Goal: Use online tool/utility: Use online tool/utility

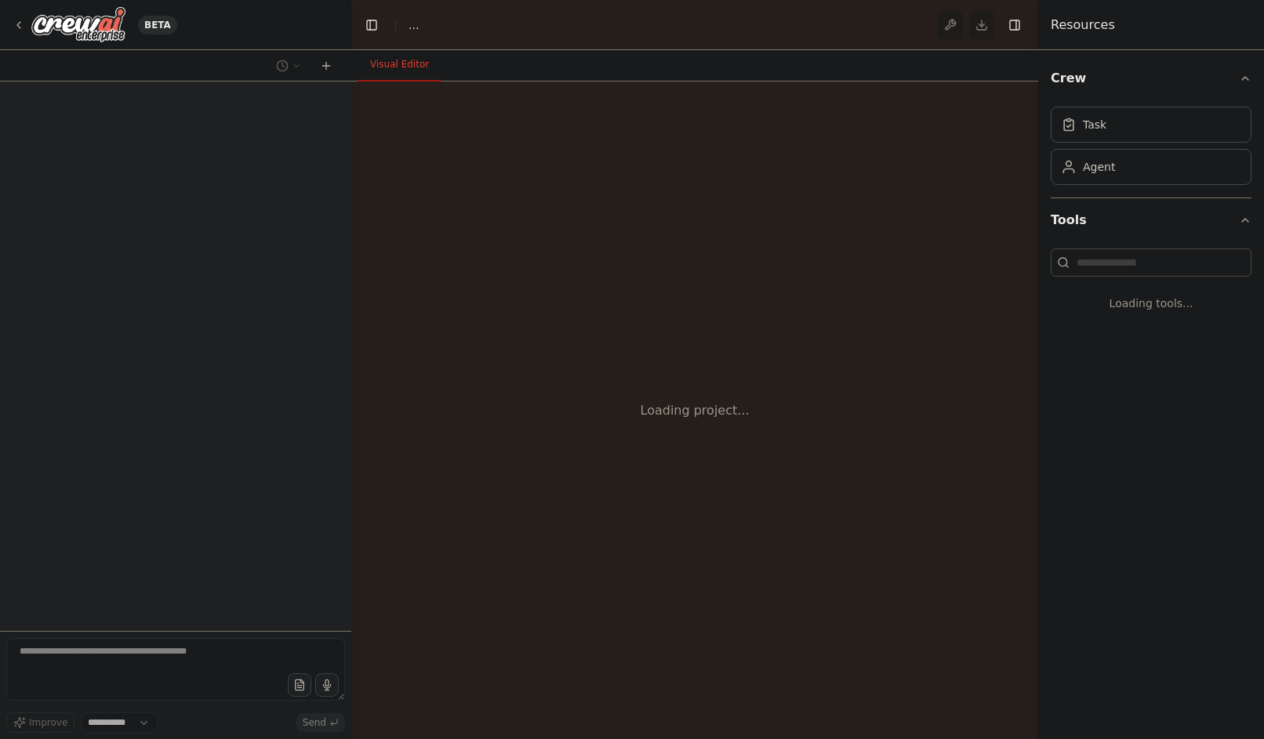
select select "****"
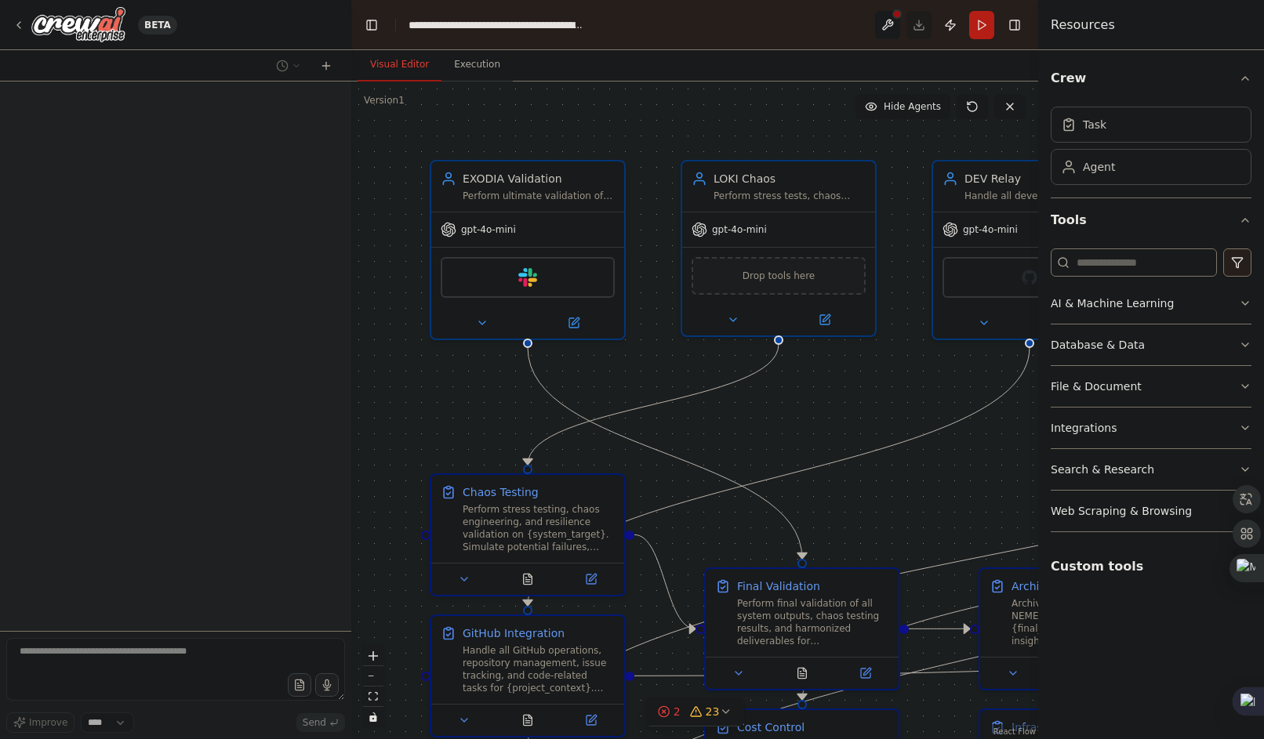
click at [927, 22] on header "**********" at bounding box center [694, 25] width 687 height 50
click at [573, 23] on div "**********" at bounding box center [496, 25] width 176 height 16
click at [498, 151] on div ".deletable-edge-delete-btn { width: 20px; height: 20px; border: 0px solid #ffff…" at bounding box center [694, 411] width 687 height 658
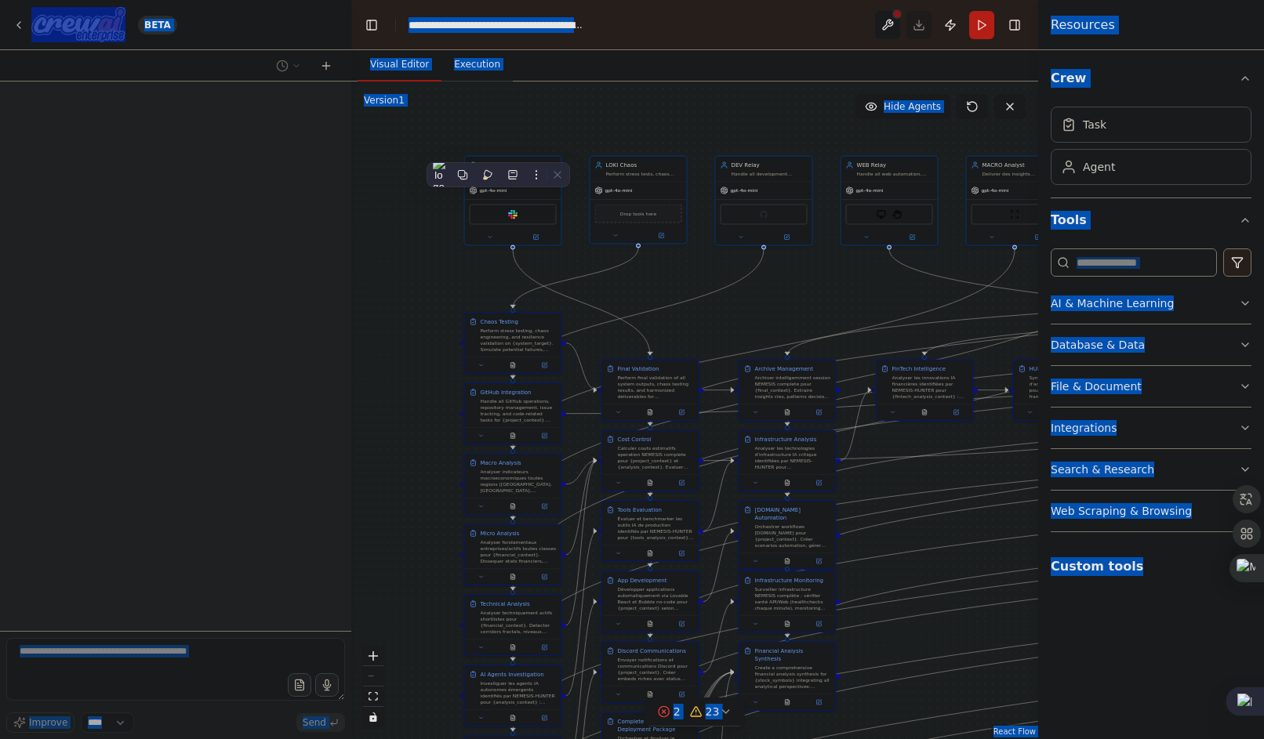
click at [737, 116] on div ".deletable-edge-delete-btn { width: 20px; height: 20px; border: 0px solid #ffff…" at bounding box center [694, 411] width 687 height 658
drag, startPoint x: 532, startPoint y: 149, endPoint x: 372, endPoint y: 695, distance: 569.3
click at [372, 695] on icon "fit view" at bounding box center [372, 696] width 9 height 9
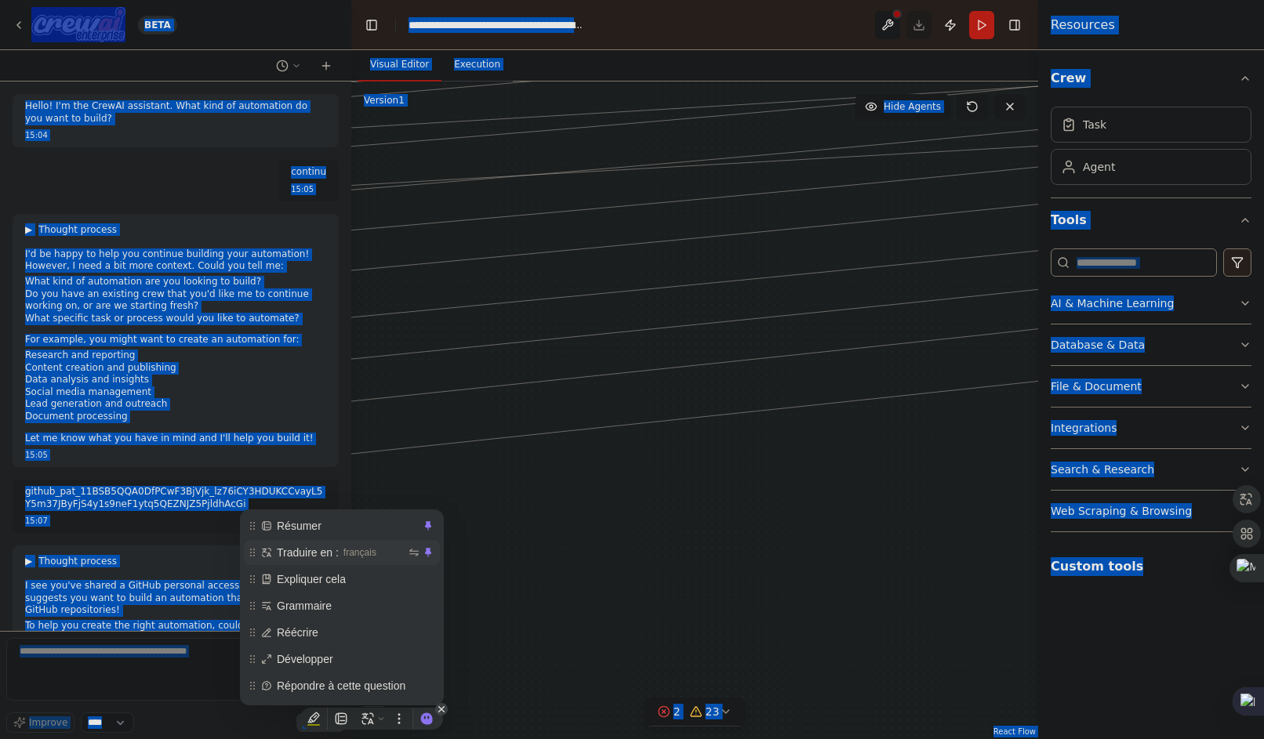
scroll to position [212722, 0]
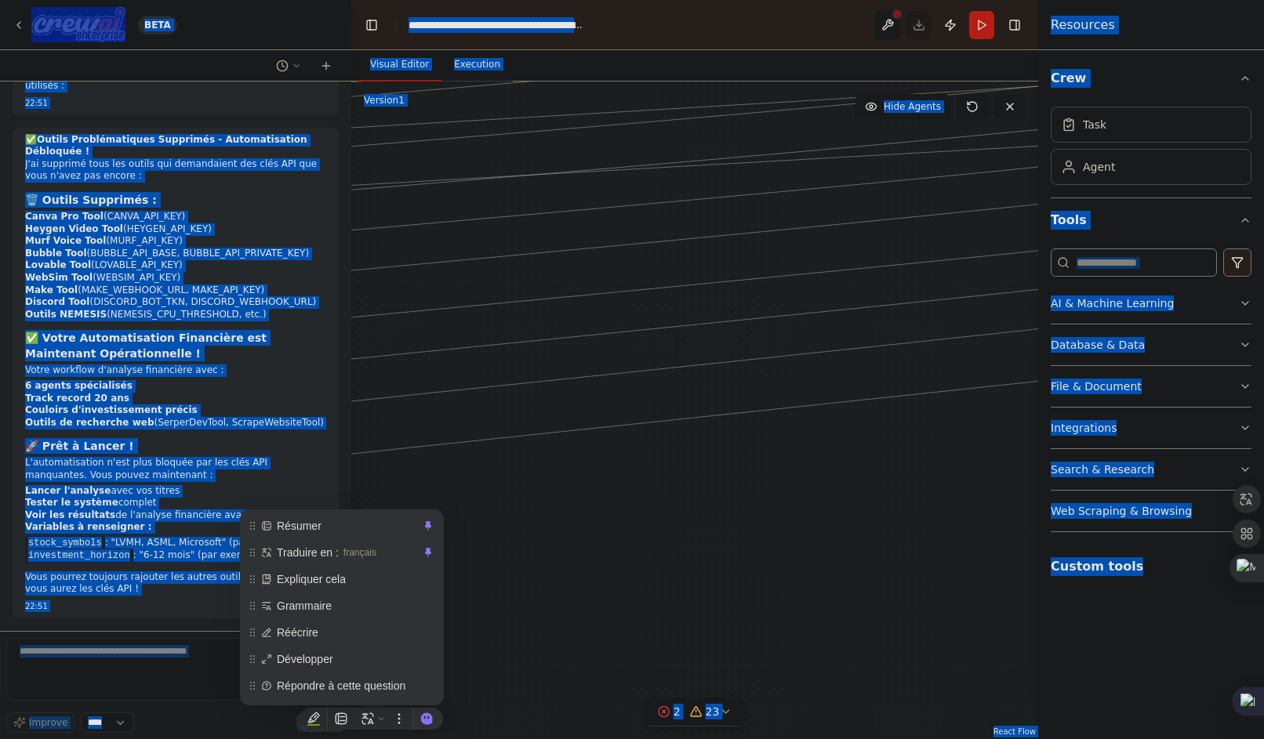
click at [578, 502] on div ".deletable-edge-delete-btn { width: 20px; height: 20px; border: 0px solid #ffff…" at bounding box center [694, 411] width 687 height 658
click at [314, 522] on span "Résumer" at bounding box center [348, 525] width 143 height 17
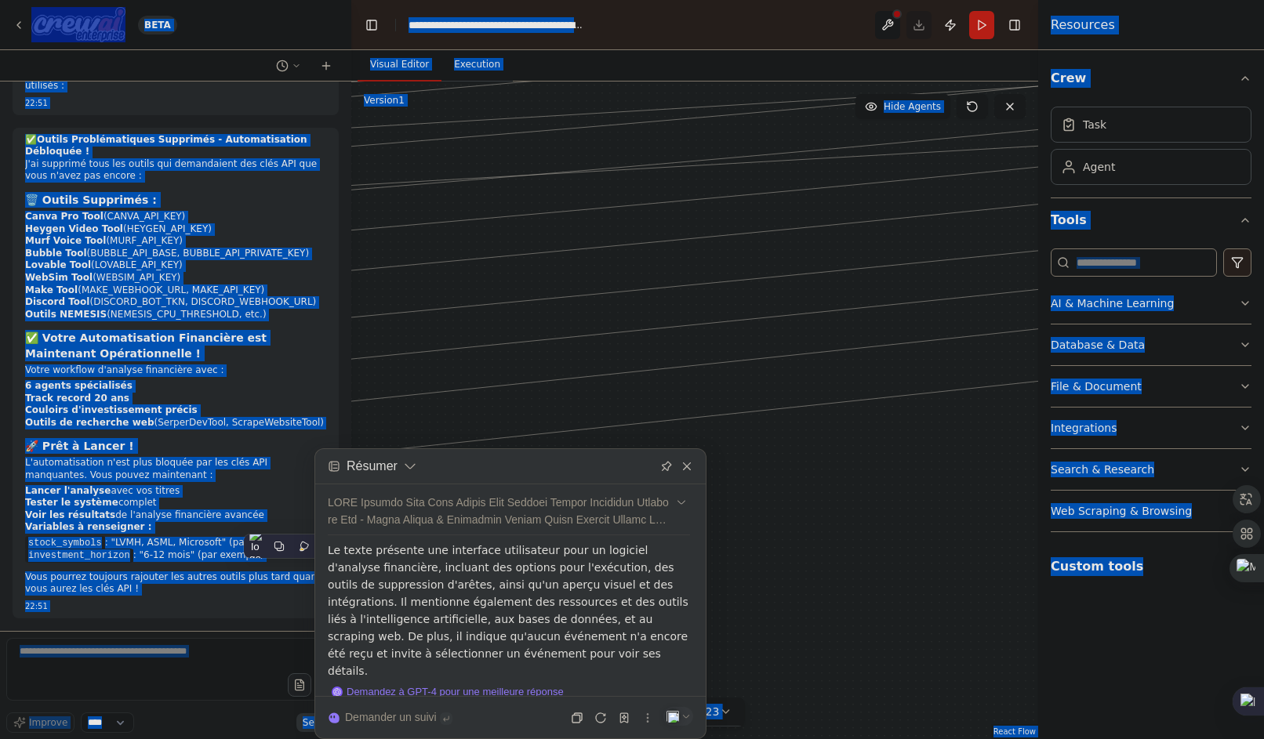
click at [281, 351] on h3 "✅ Votre Automatisation Financière est Maintenant Opérationnelle !" at bounding box center [175, 345] width 301 height 31
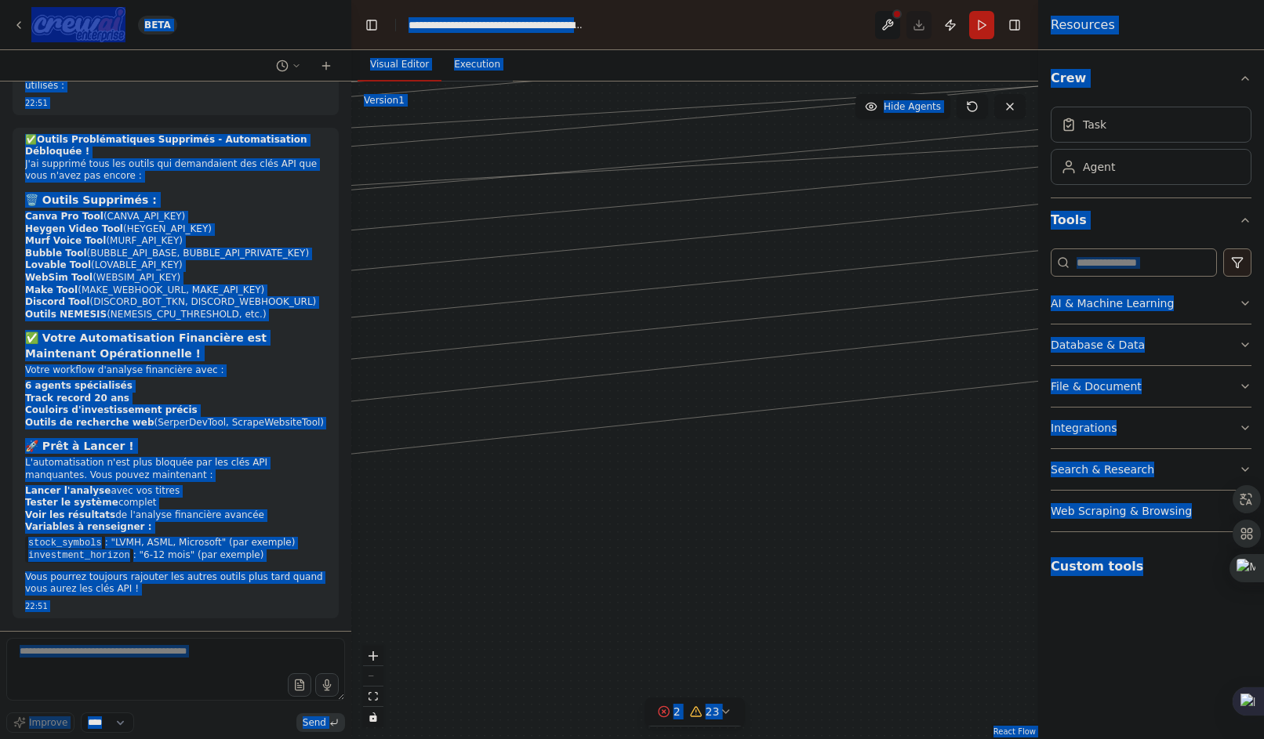
click at [506, 678] on div ".deletable-edge-delete-btn { width: 20px; height: 20px; border: 0px solid #ffff…" at bounding box center [694, 411] width 687 height 658
click at [379, 722] on button "toggle interactivity" at bounding box center [373, 717] width 20 height 20
click at [379, 722] on icon at bounding box center [375, 728] width 14 height 14
click at [379, 722] on button "toggle interactivity" at bounding box center [373, 717] width 20 height 20
click at [374, 677] on div "React Flow controls" at bounding box center [373, 687] width 20 height 82
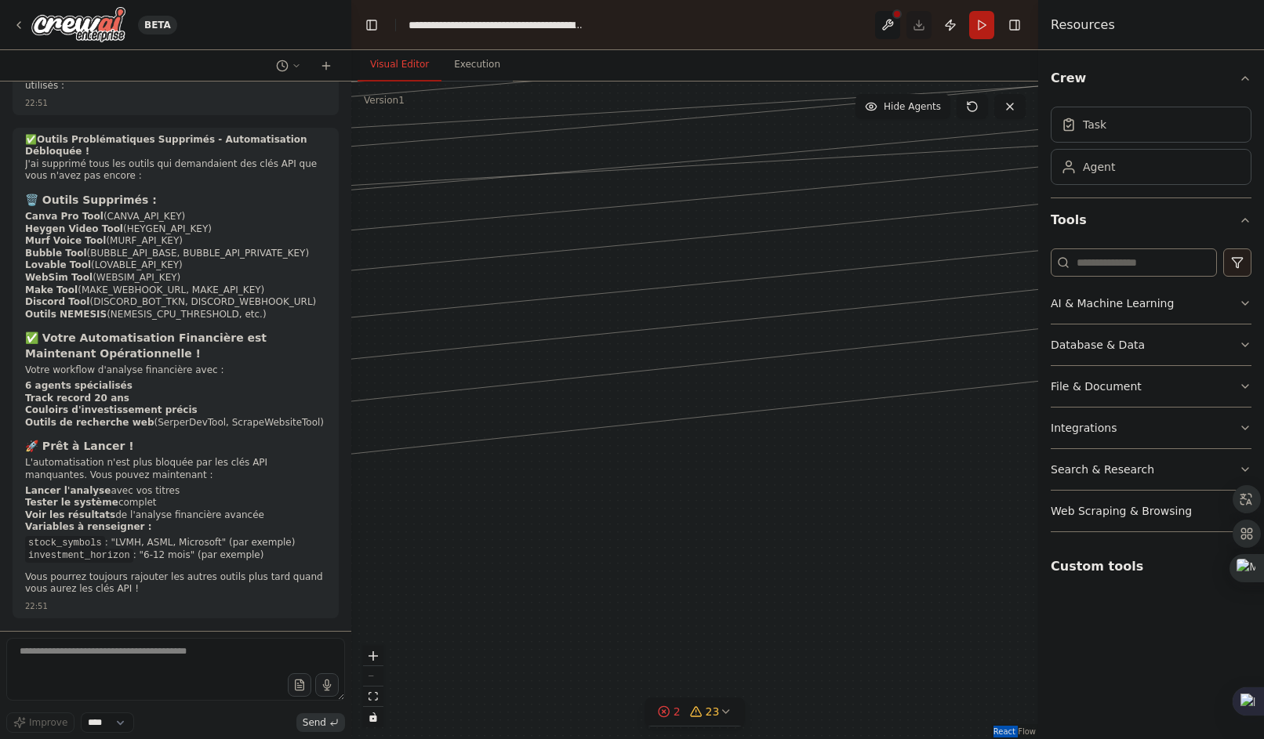
click at [374, 677] on div "React Flow controls" at bounding box center [373, 687] width 20 height 82
drag, startPoint x: 374, startPoint y: 677, endPoint x: 608, endPoint y: 615, distance: 241.9
click at [608, 615] on div ".deletable-edge-delete-btn { width: 20px; height: 20px; border: 0px solid #ffff…" at bounding box center [694, 411] width 687 height 658
click at [1014, 24] on button "Toggle Right Sidebar" at bounding box center [1014, 25] width 22 height 22
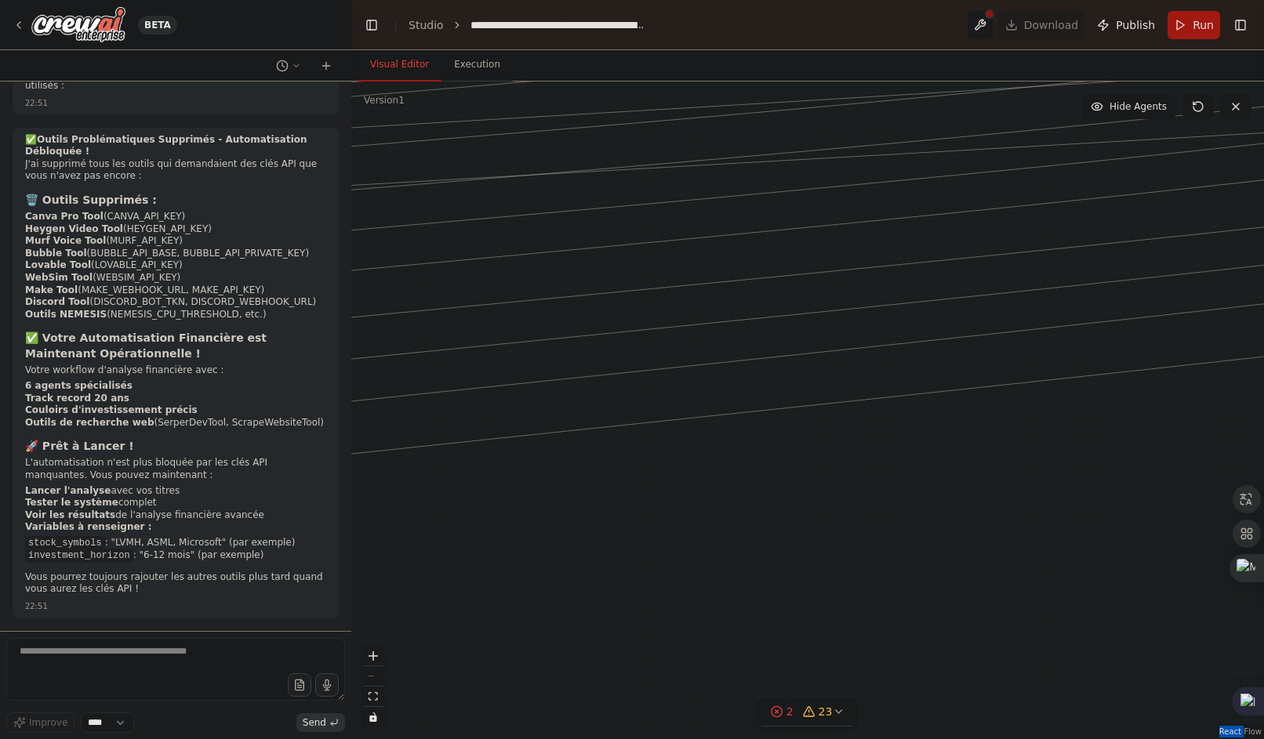
click at [1199, 20] on span "Run" at bounding box center [1202, 25] width 21 height 16
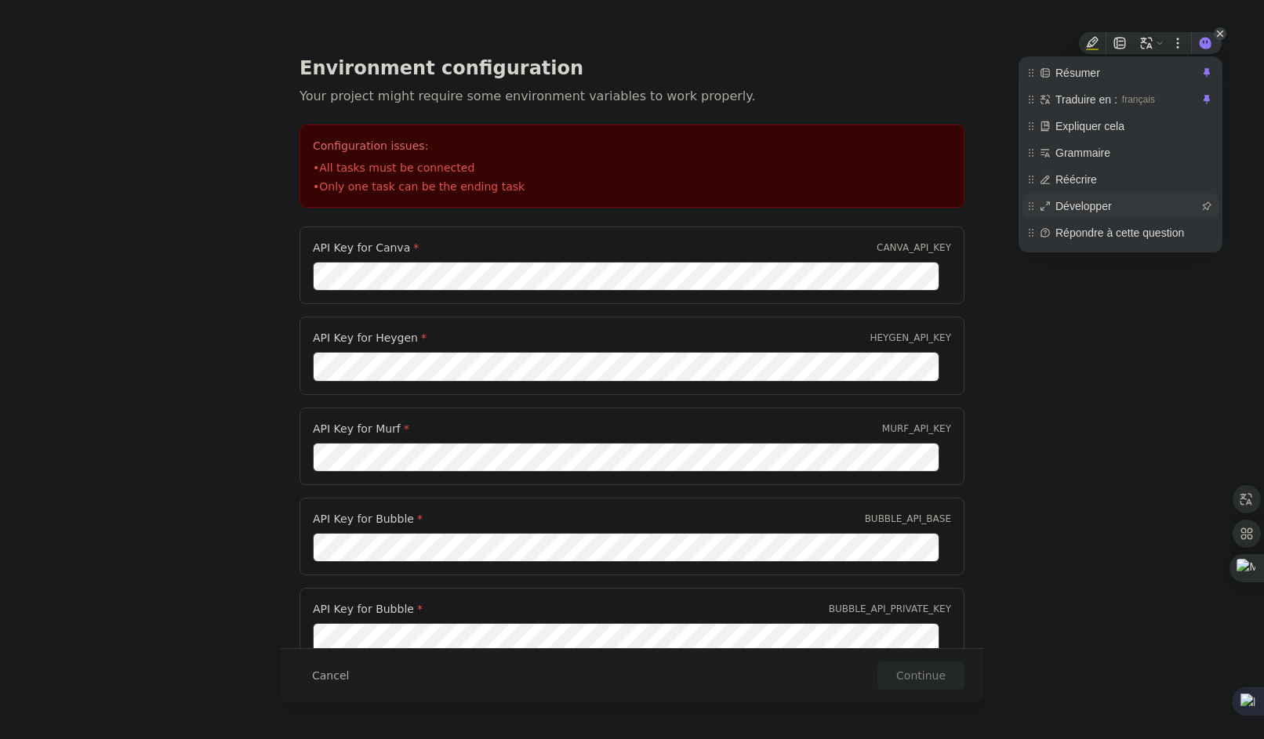
click at [1110, 212] on span "Développer" at bounding box center [1126, 206] width 143 height 17
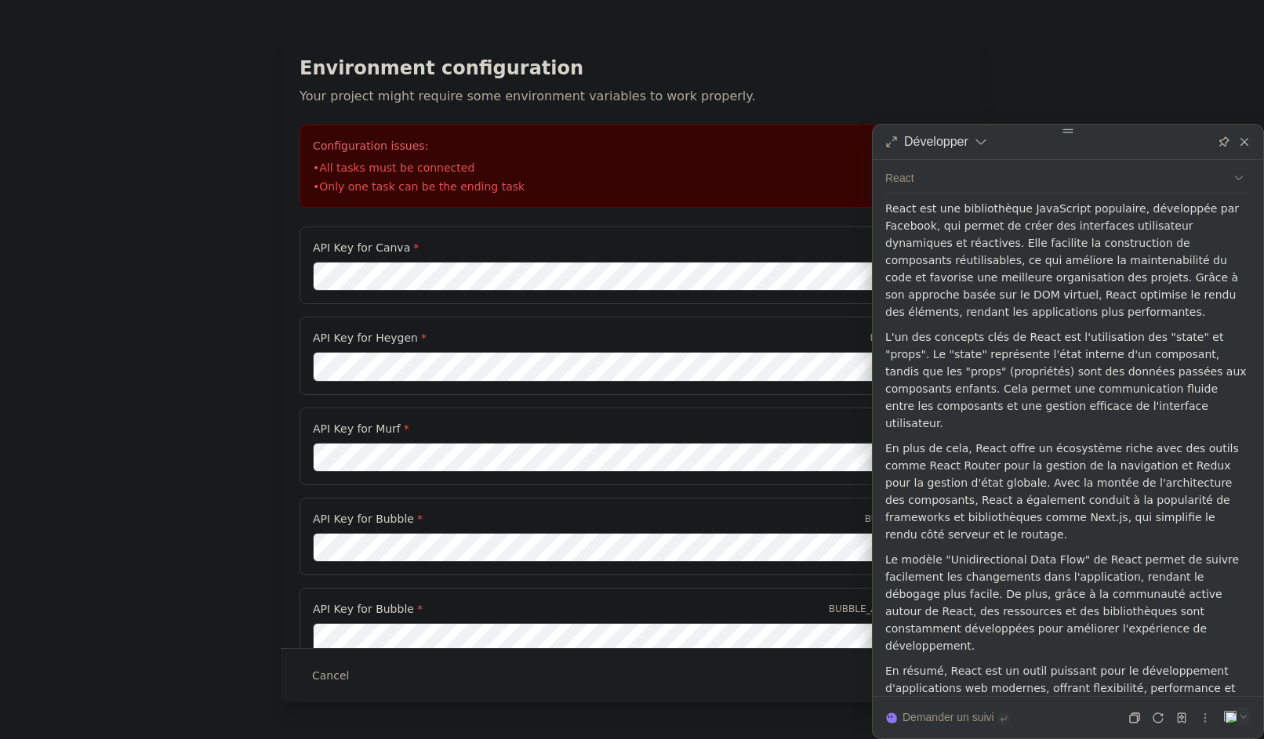
click at [1256, 147] on div "Développer React React est une bibliothèque JavaScript populaire, développée pa…" at bounding box center [1068, 431] width 392 height 615
click at [1250, 154] on div "Développer React React est une bibliothèque JavaScript populaire, développée pa…" at bounding box center [1068, 431] width 392 height 615
click at [1246, 151] on div at bounding box center [1243, 141] width 19 height 19
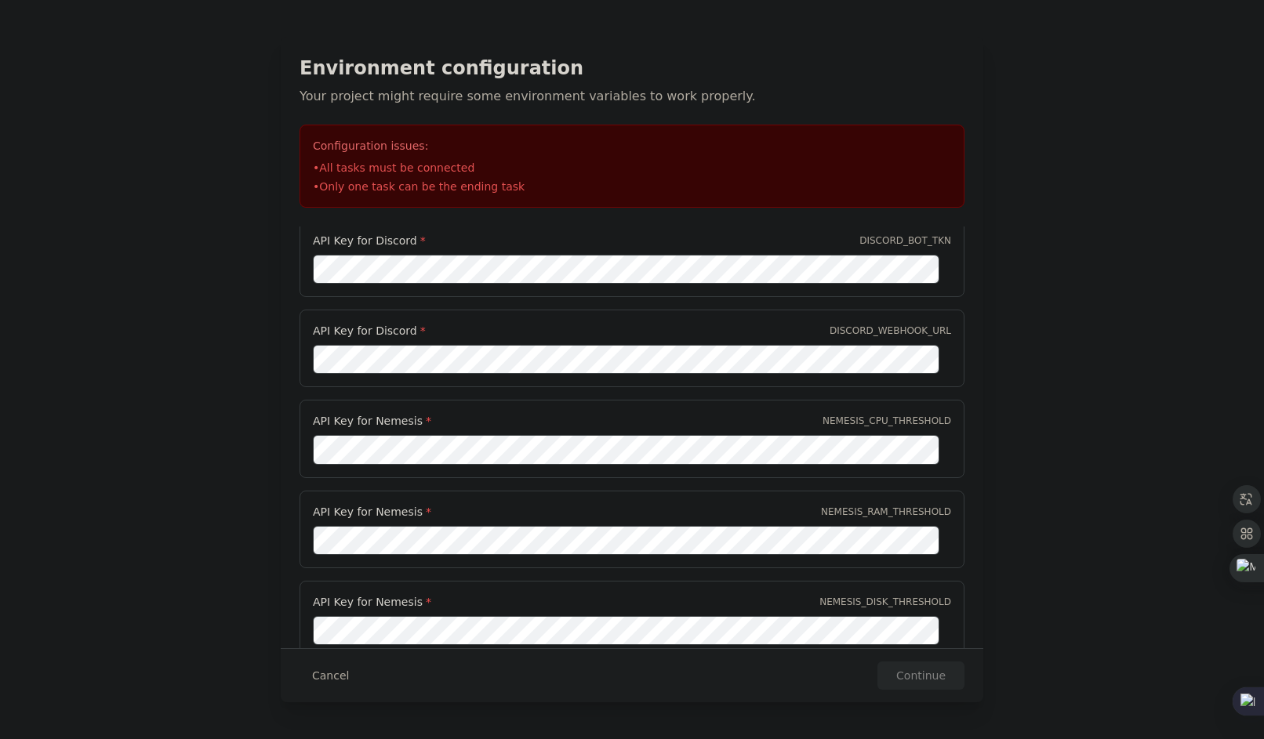
scroll to position [0, 0]
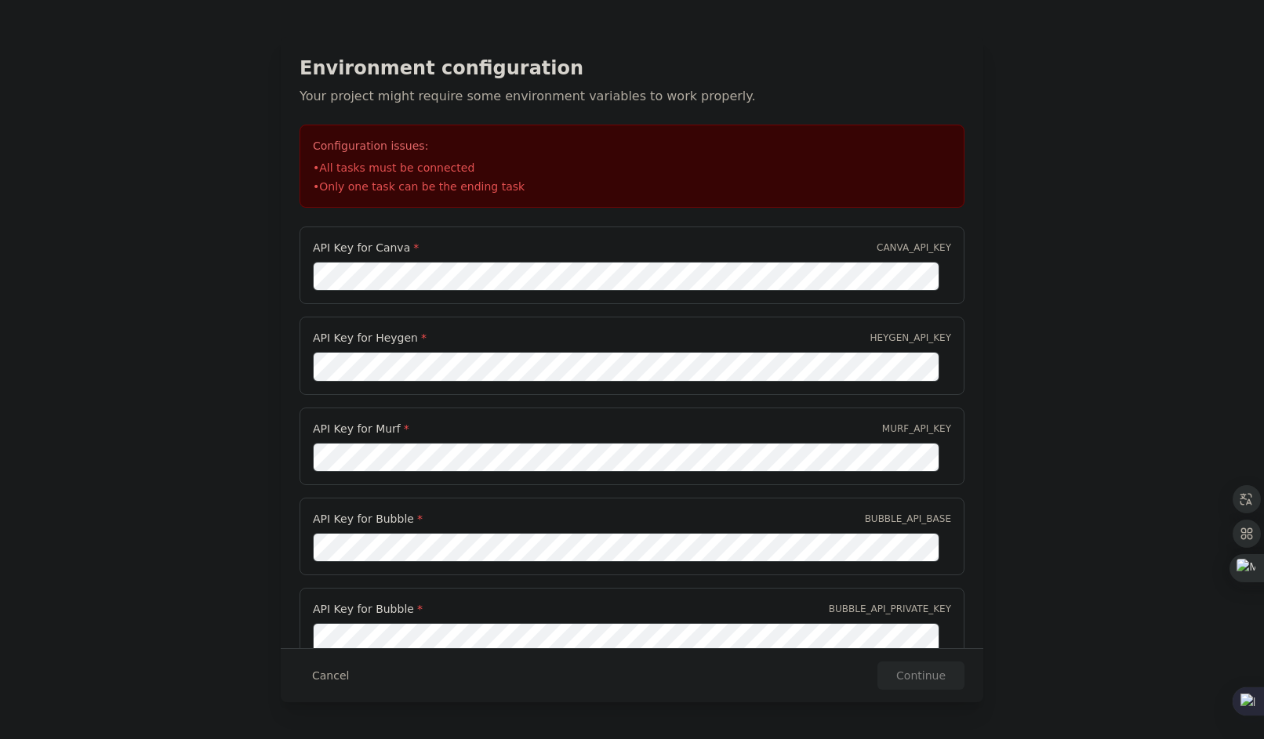
click at [683, 679] on div "Cancel Continue" at bounding box center [631, 676] width 665 height 28
